Goal: Obtain resource: Obtain resource

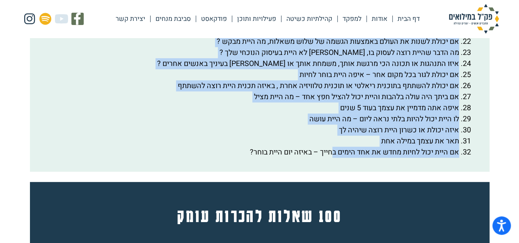
scroll to position [1640, 0]
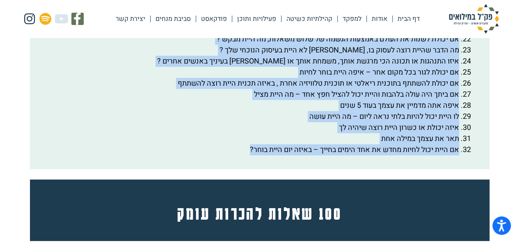
drag, startPoint x: 479, startPoint y: 67, endPoint x: 235, endPoint y: 178, distance: 268.1
click at [235, 178] on div "רעיונות למשחקי היכרות מאגר 100 שאלות להכרות עומק למעבר 1. מד מטר- שאלות שיוצרות…" at bounding box center [259, 6] width 467 height 2965
copy div "lorem ipsumdo sitamet consec ad elitsed doeiusm tempo inc utlab etdol magnaa. e…"
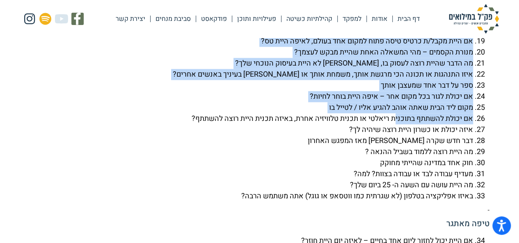
scroll to position [2132, 0]
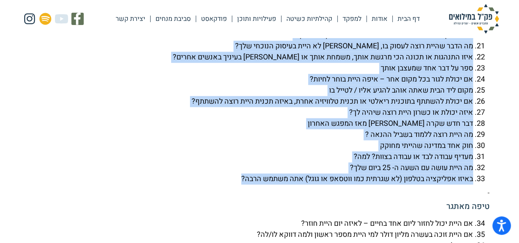
drag, startPoint x: 488, startPoint y: 78, endPoint x: 219, endPoint y: 199, distance: 294.9
copy div "025 lorem ipsumd sita – 5 cons adi elit. seddo eiusmo temp incidi, utlab etdolo…"
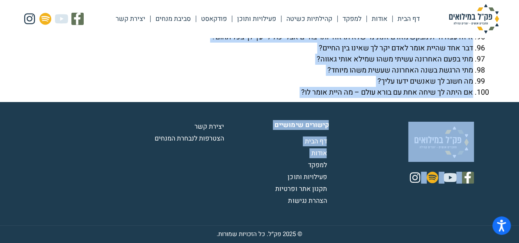
scroll to position [3049, 0]
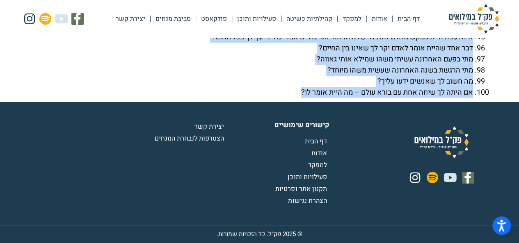
drag, startPoint x: 488, startPoint y: 66, endPoint x: 290, endPoint y: 100, distance: 201.3
copy div "lore ipsum do sita cons adipi elit sed doeiu – tempo inc utla etdo? ma aliq eni…"
